Goal: Information Seeking & Learning: Find specific fact

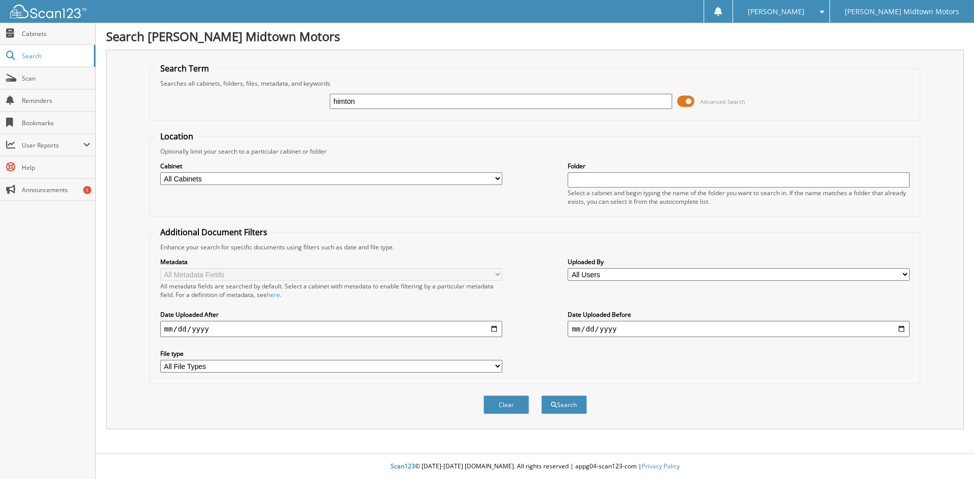
type input "himton"
click at [541, 396] on button "Search" at bounding box center [564, 405] width 46 height 19
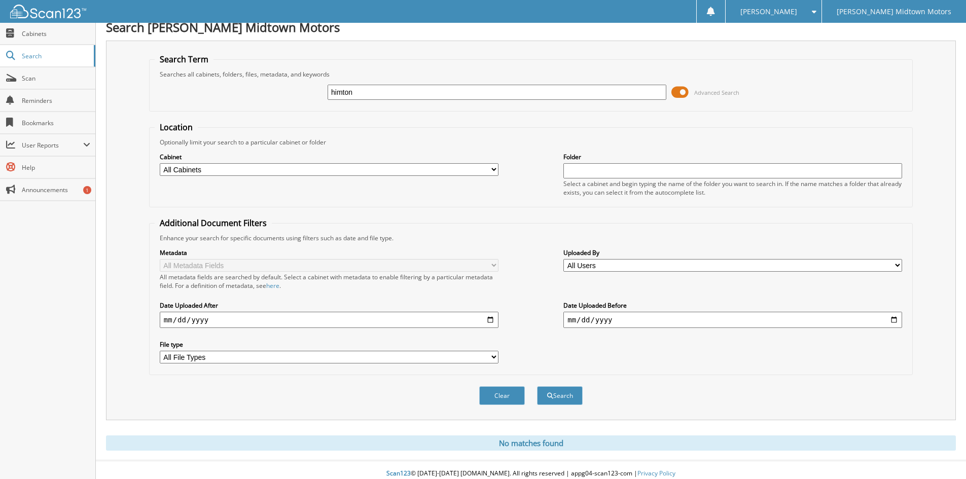
scroll to position [17, 0]
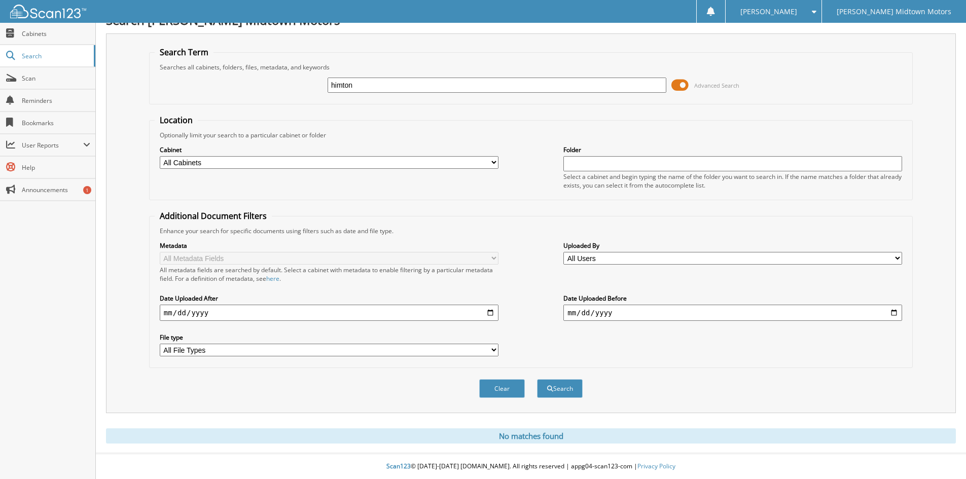
click at [367, 78] on input "himton" at bounding box center [497, 85] width 339 height 15
type input "[PERSON_NAME]"
click at [537, 379] on button "Search" at bounding box center [560, 388] width 46 height 19
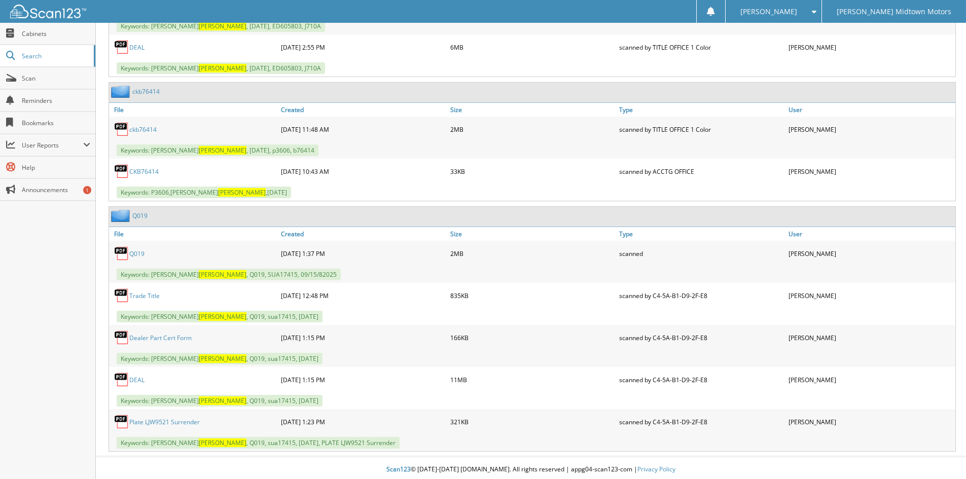
scroll to position [1273, 0]
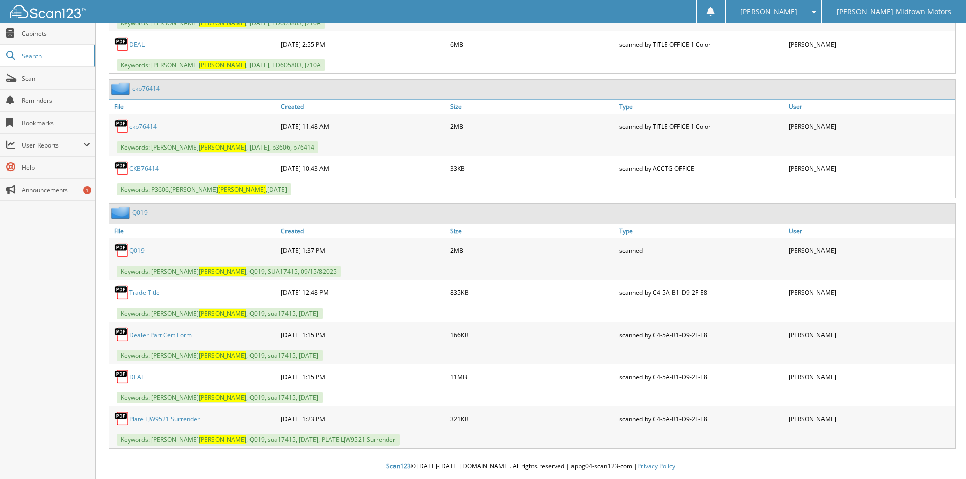
click at [137, 375] on link "DEAL" at bounding box center [136, 377] width 15 height 9
